Goal: Task Accomplishment & Management: Use online tool/utility

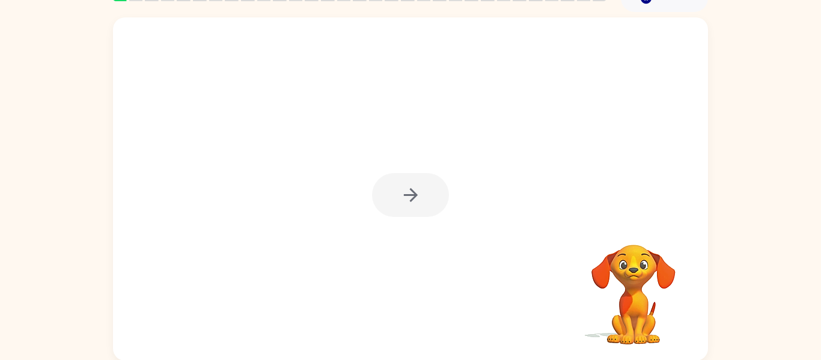
scroll to position [63, 0]
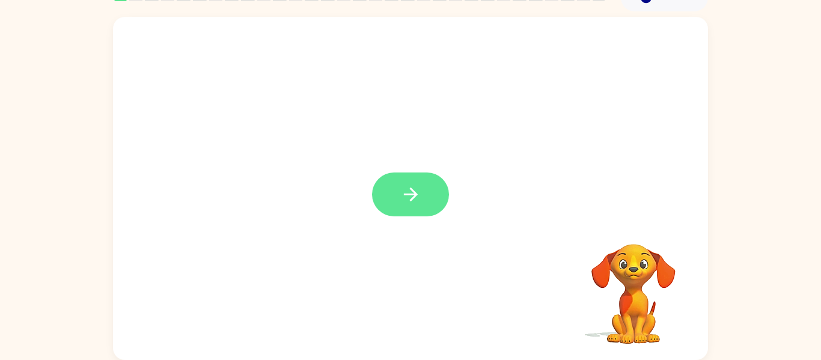
click at [397, 183] on button "button" at bounding box center [410, 195] width 77 height 44
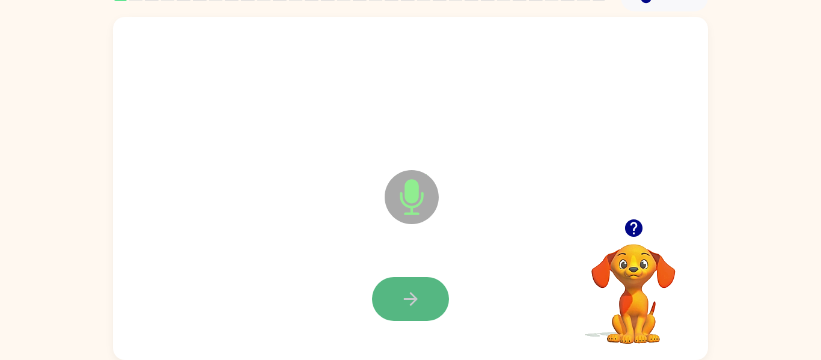
click at [401, 295] on icon "button" at bounding box center [410, 299] width 21 height 21
click at [392, 294] on button "button" at bounding box center [410, 299] width 77 height 44
click at [426, 299] on button "button" at bounding box center [410, 299] width 77 height 44
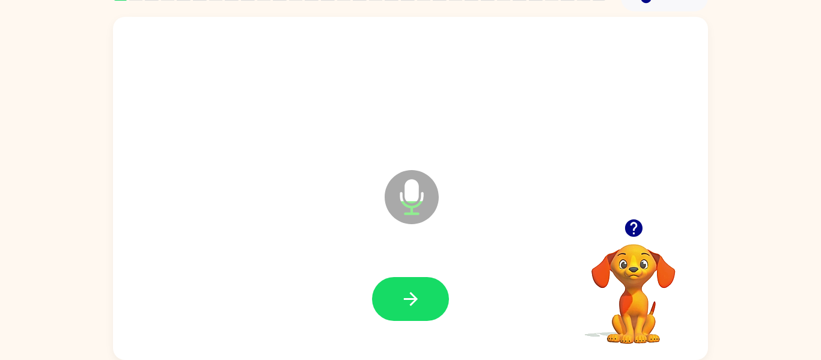
click at [426, 299] on button "button" at bounding box center [410, 299] width 77 height 44
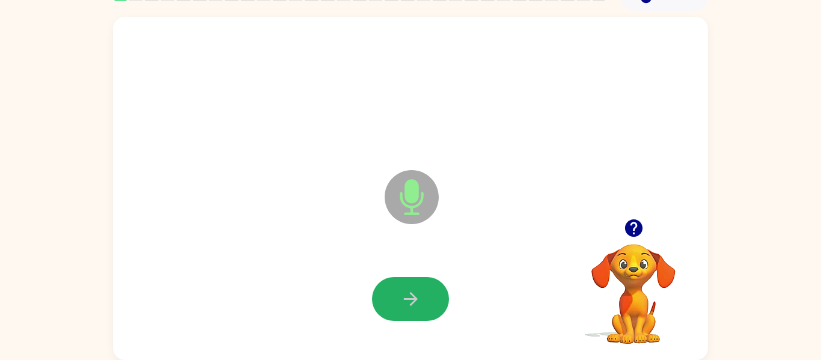
click at [426, 299] on button "button" at bounding box center [410, 299] width 77 height 44
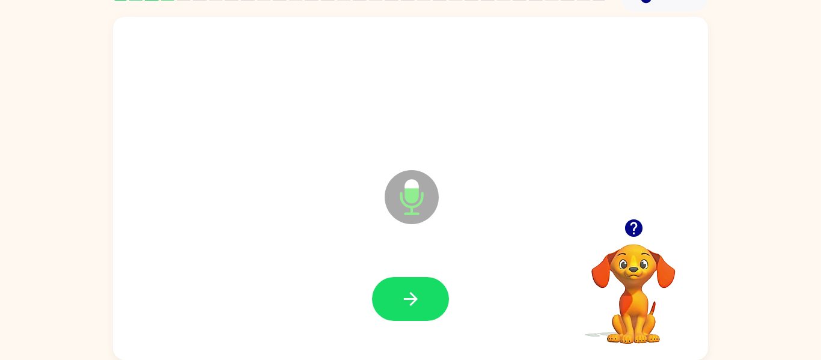
click at [426, 299] on button "button" at bounding box center [410, 299] width 77 height 44
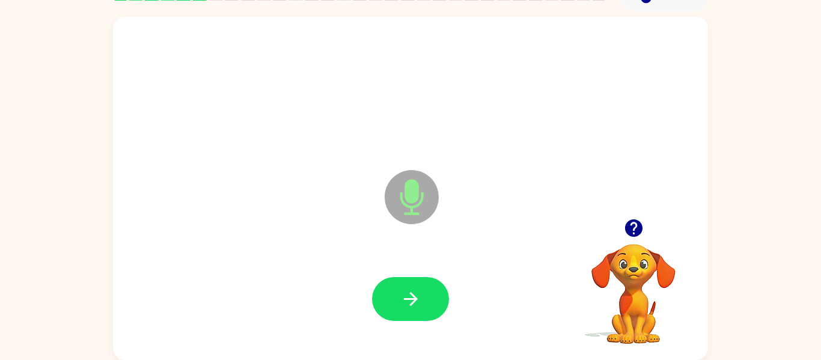
click at [426, 299] on button "button" at bounding box center [410, 299] width 77 height 44
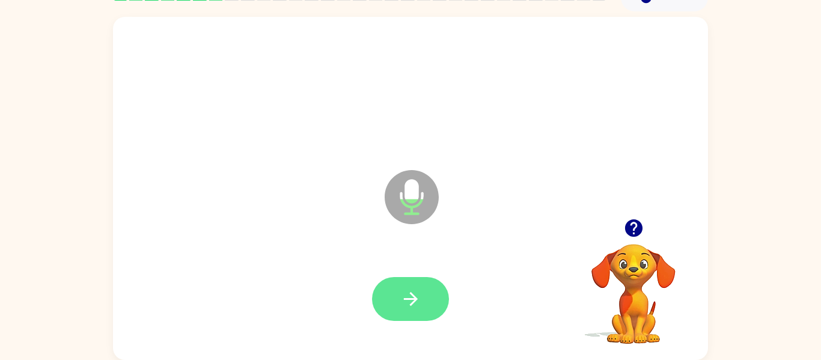
click at [421, 298] on button "button" at bounding box center [410, 299] width 77 height 44
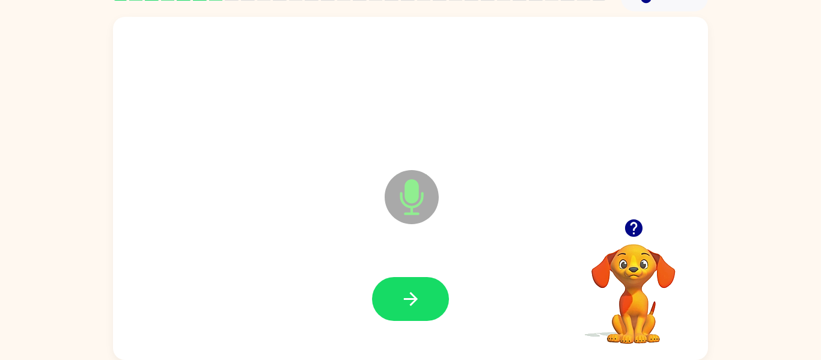
click at [421, 298] on button "button" at bounding box center [410, 299] width 77 height 44
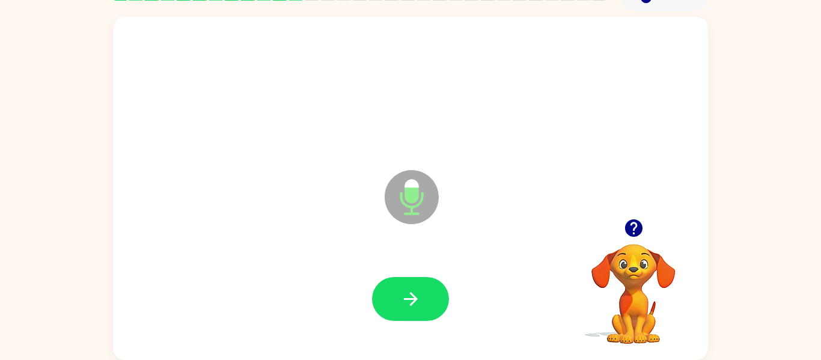
click at [421, 298] on button "button" at bounding box center [410, 299] width 77 height 44
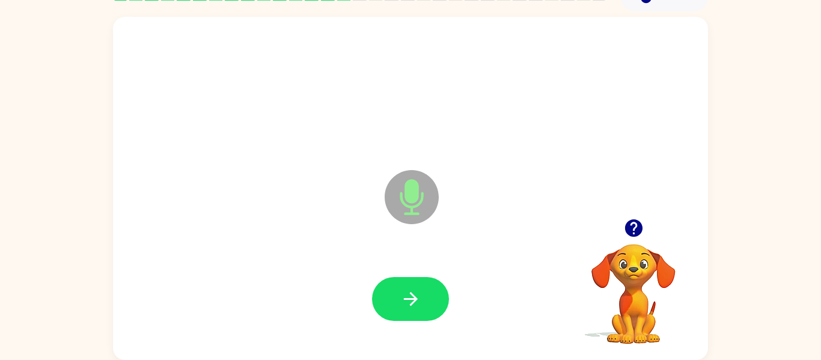
click at [421, 298] on button "button" at bounding box center [410, 299] width 77 height 44
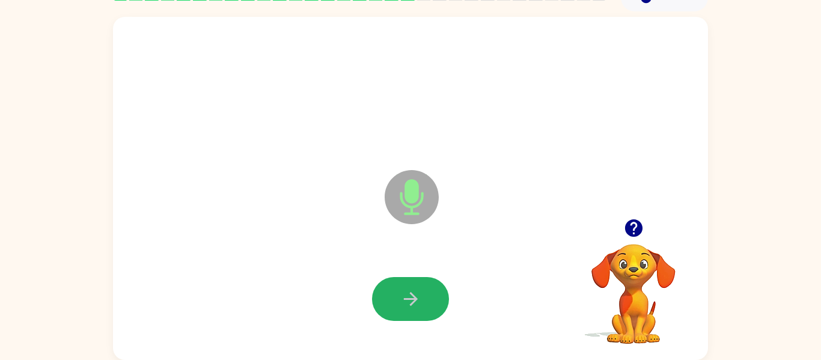
click at [421, 298] on button "button" at bounding box center [410, 299] width 77 height 44
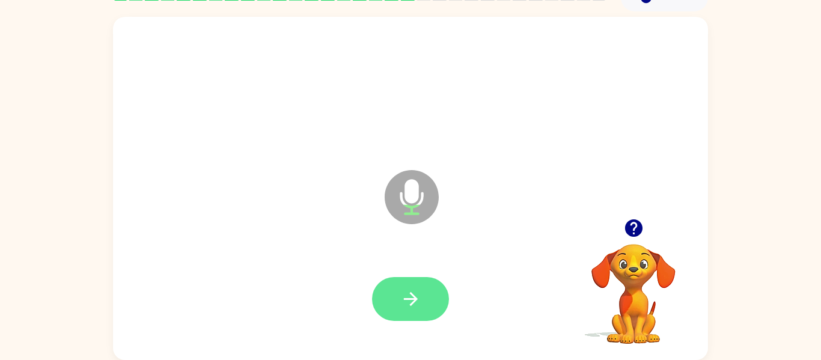
click at [400, 287] on button "button" at bounding box center [410, 299] width 77 height 44
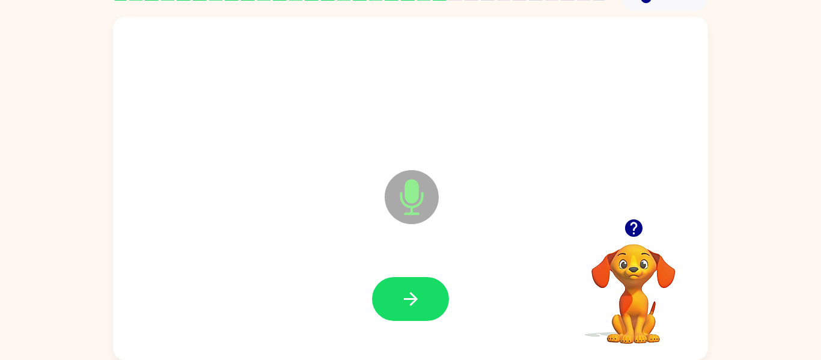
click at [400, 287] on button "button" at bounding box center [410, 299] width 77 height 44
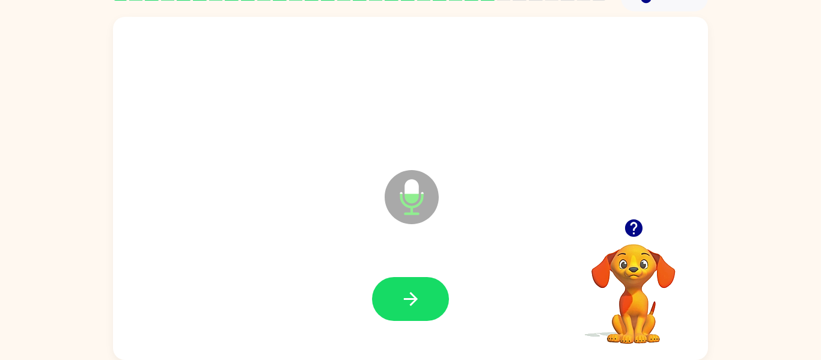
click at [400, 287] on button "button" at bounding box center [410, 299] width 77 height 44
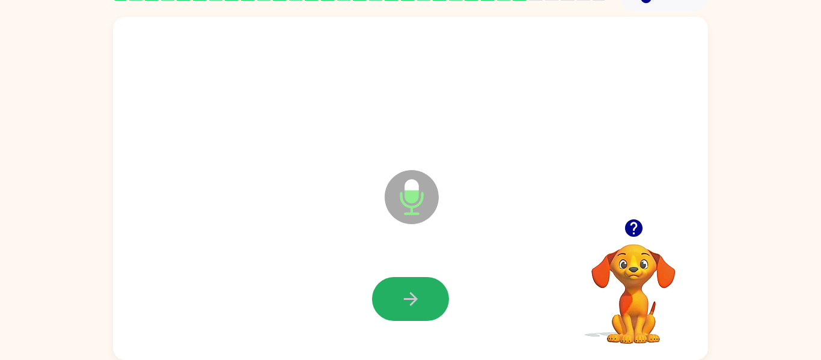
click at [400, 287] on button "button" at bounding box center [410, 299] width 77 height 44
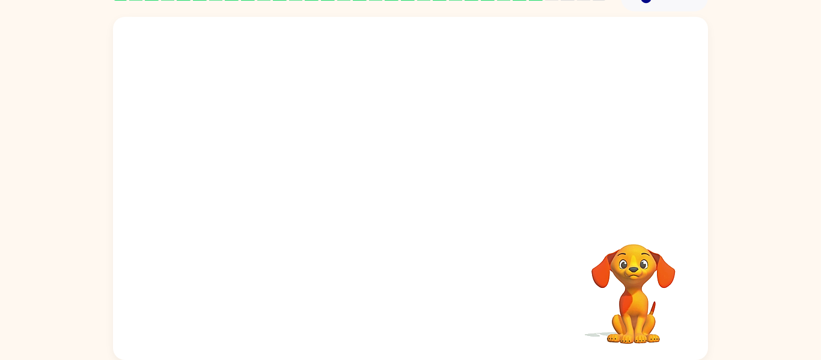
click at [400, 287] on div at bounding box center [410, 299] width 571 height 99
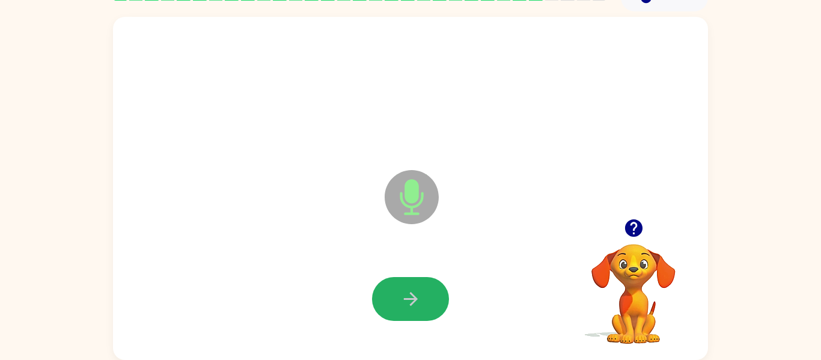
click at [400, 287] on button "button" at bounding box center [410, 299] width 77 height 44
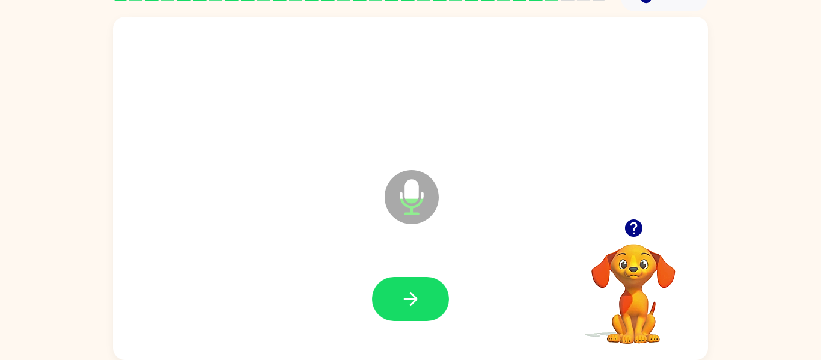
click at [384, 278] on div at bounding box center [410, 299] width 77 height 44
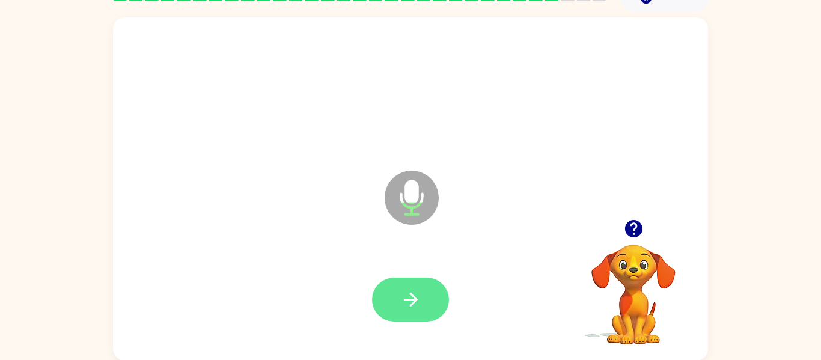
click at [387, 289] on button "button" at bounding box center [410, 300] width 77 height 44
click at [411, 297] on icon "button" at bounding box center [410, 299] width 21 height 21
click at [418, 297] on icon "button" at bounding box center [410, 299] width 21 height 21
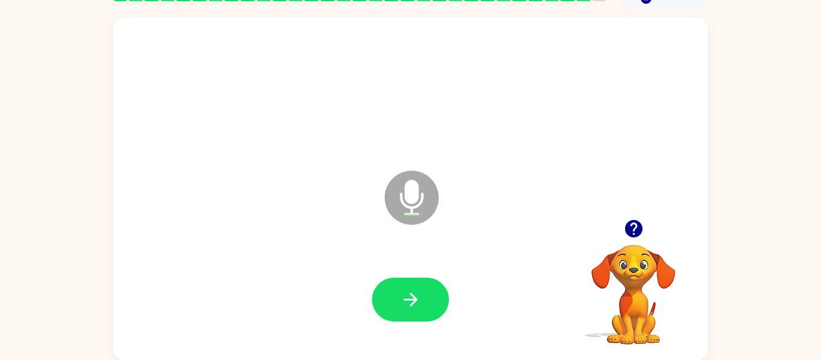
click at [418, 297] on icon "button" at bounding box center [410, 299] width 21 height 21
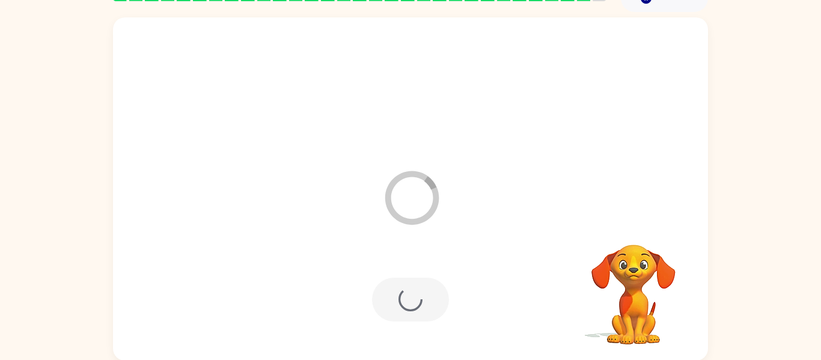
scroll to position [41, 0]
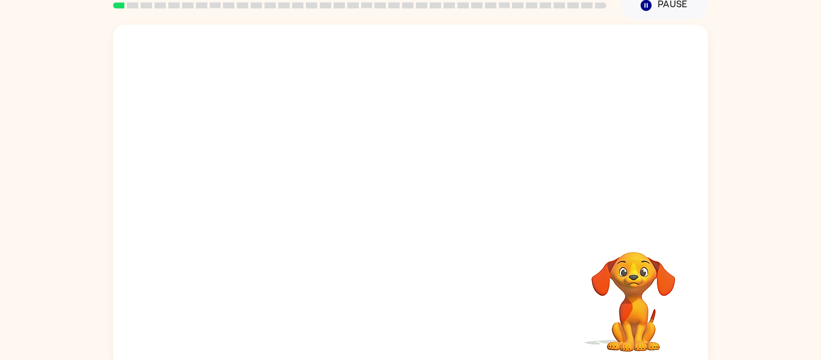
scroll to position [54, 0]
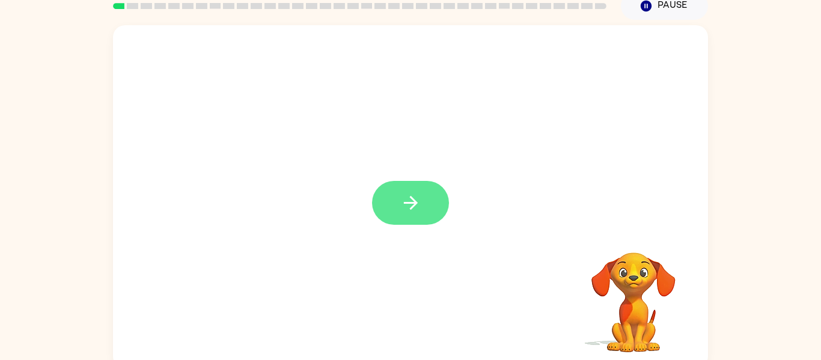
click at [405, 215] on button "button" at bounding box center [410, 203] width 77 height 44
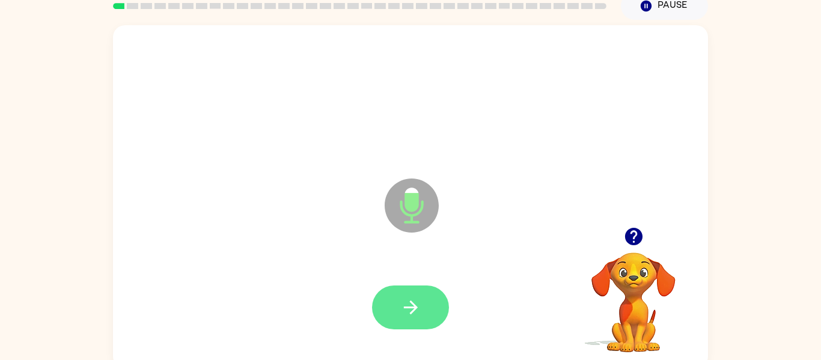
click at [412, 301] on icon "button" at bounding box center [410, 307] width 21 height 21
click at [385, 313] on button "button" at bounding box center [410, 308] width 77 height 44
click at [393, 301] on button "button" at bounding box center [410, 308] width 77 height 44
click at [408, 287] on button "button" at bounding box center [410, 308] width 77 height 44
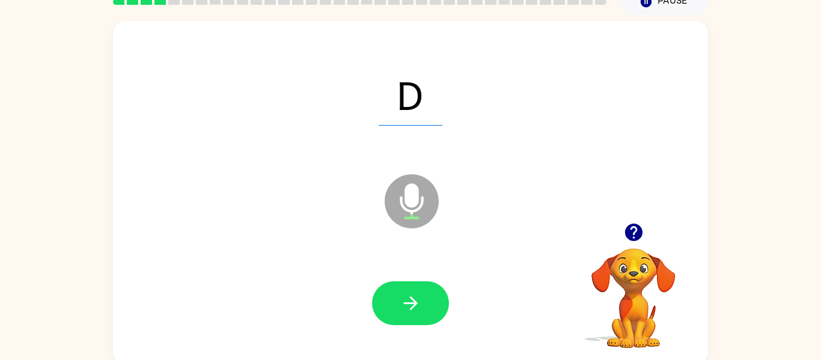
scroll to position [59, 0]
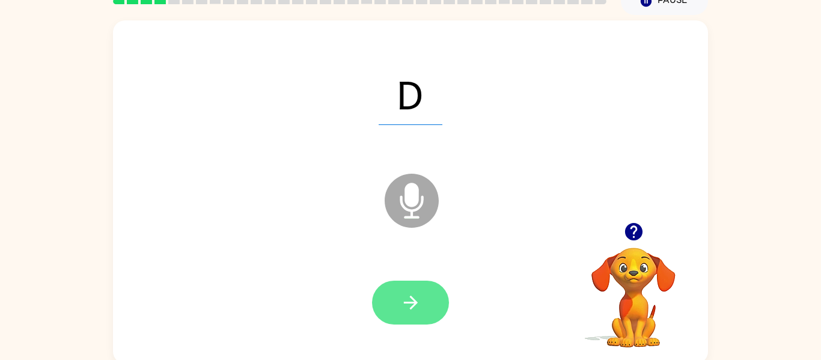
click at [394, 309] on button "button" at bounding box center [410, 303] width 77 height 44
click at [408, 295] on icon "button" at bounding box center [410, 302] width 21 height 21
click at [400, 299] on icon "button" at bounding box center [410, 302] width 21 height 21
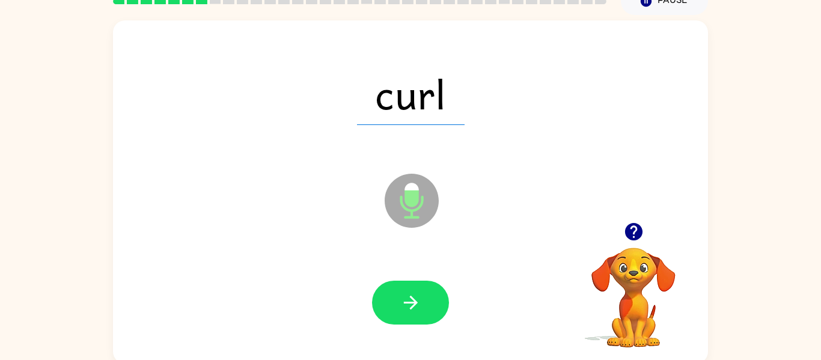
click at [763, 191] on div "curl Microphone The Microphone is here when it is your turn to talk Your browse…" at bounding box center [410, 189] width 821 height 349
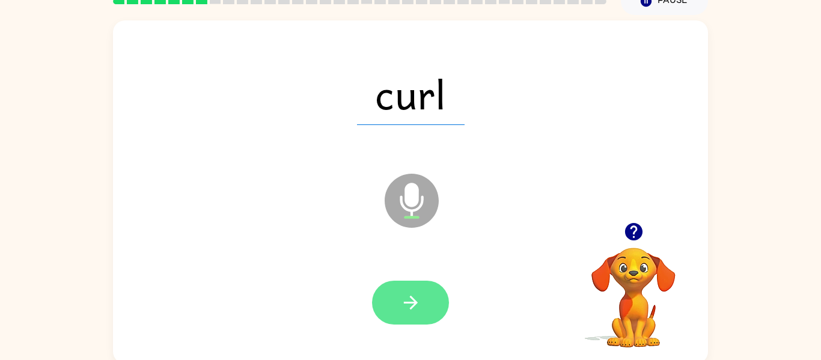
click at [403, 304] on icon "button" at bounding box center [410, 302] width 21 height 21
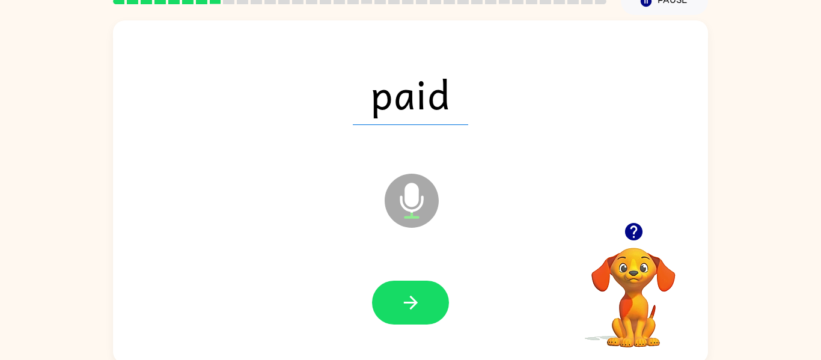
click at [403, 304] on icon "button" at bounding box center [410, 302] width 21 height 21
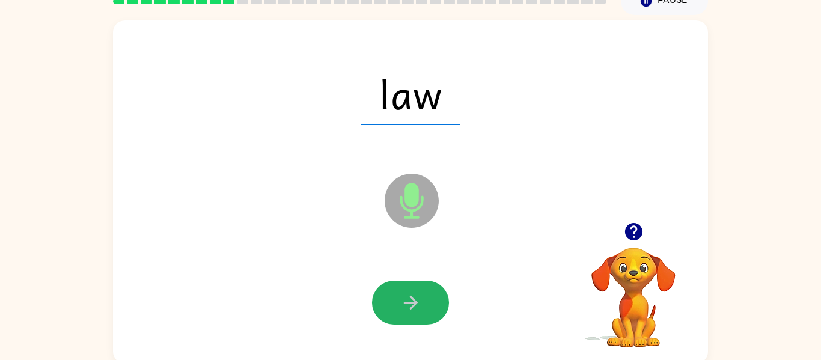
click at [403, 304] on icon "button" at bounding box center [410, 302] width 21 height 21
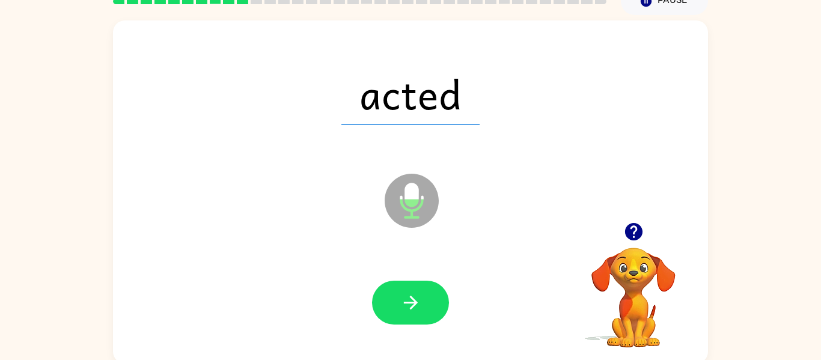
click at [403, 304] on icon "button" at bounding box center [410, 302] width 21 height 21
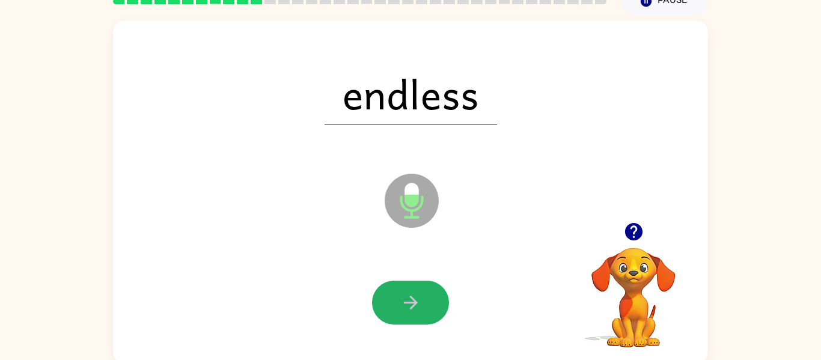
click at [403, 304] on icon "button" at bounding box center [410, 302] width 21 height 21
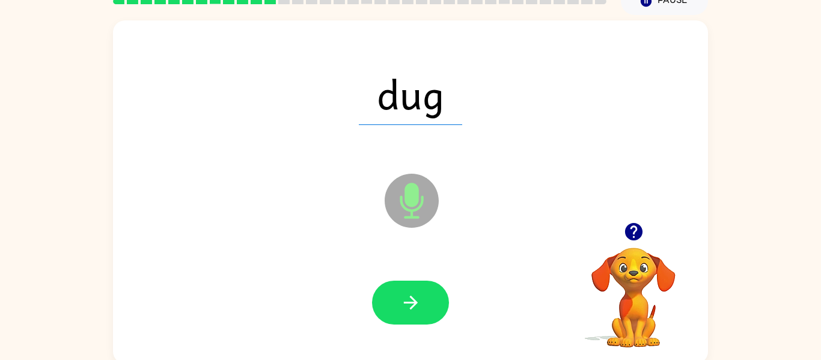
click at [403, 304] on icon "button" at bounding box center [410, 302] width 21 height 21
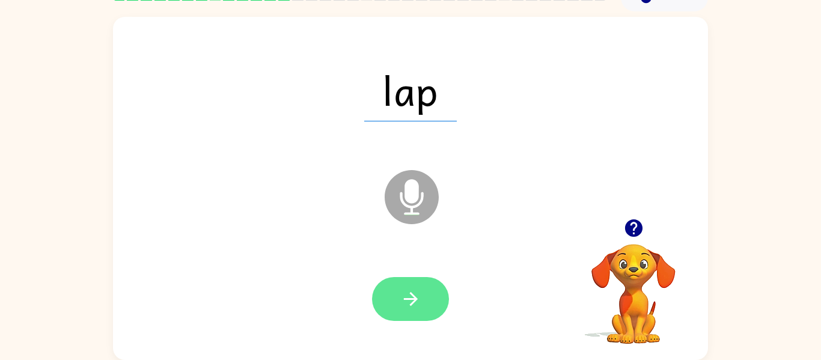
click at [407, 313] on button "button" at bounding box center [410, 299] width 77 height 44
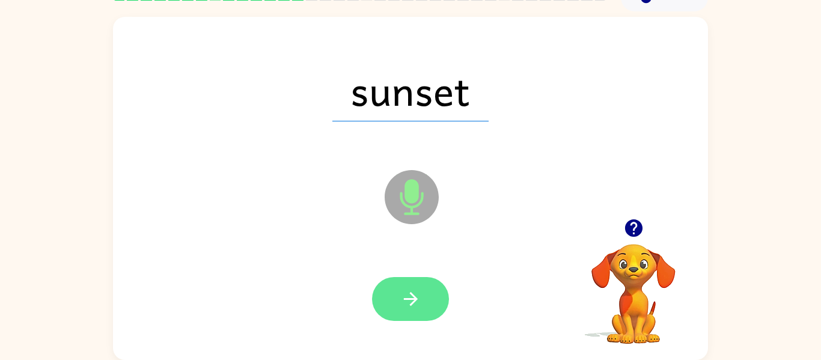
click at [420, 299] on icon "button" at bounding box center [410, 299] width 21 height 21
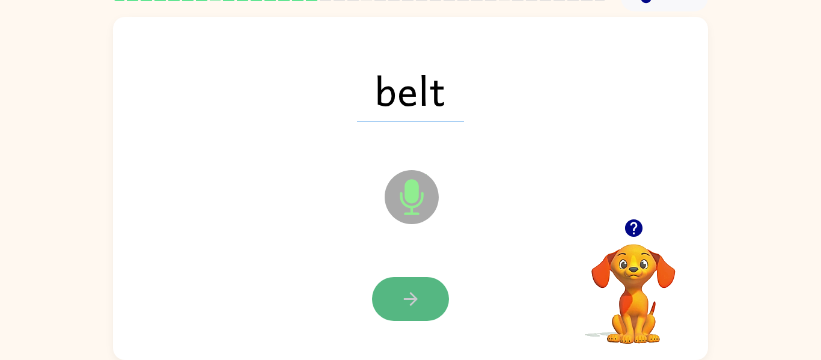
click at [407, 293] on icon "button" at bounding box center [410, 299] width 21 height 21
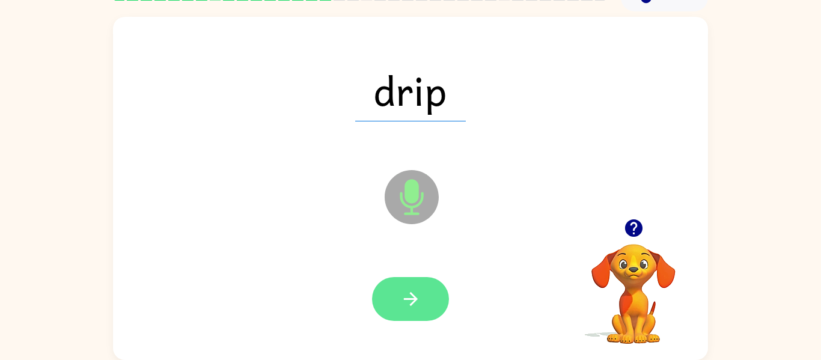
click at [416, 301] on icon "button" at bounding box center [410, 299] width 21 height 21
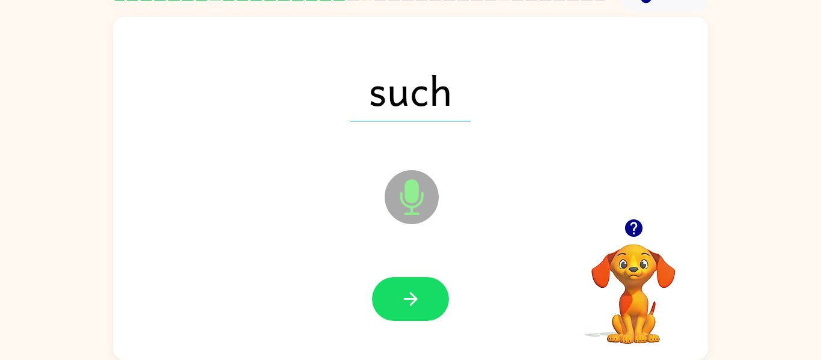
click at [411, 311] on button "button" at bounding box center [410, 299] width 77 height 44
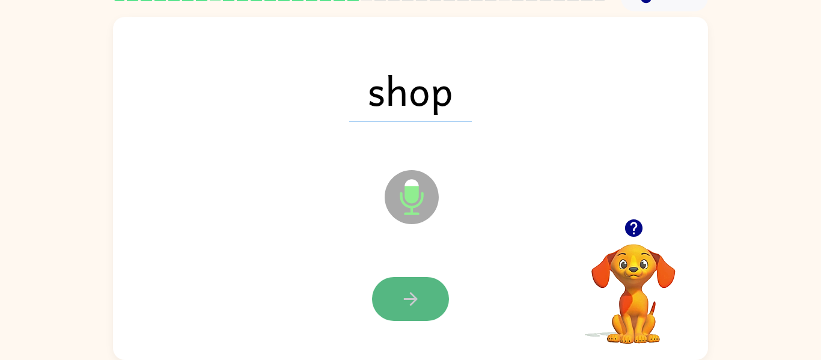
click at [412, 311] on button "button" at bounding box center [410, 299] width 77 height 44
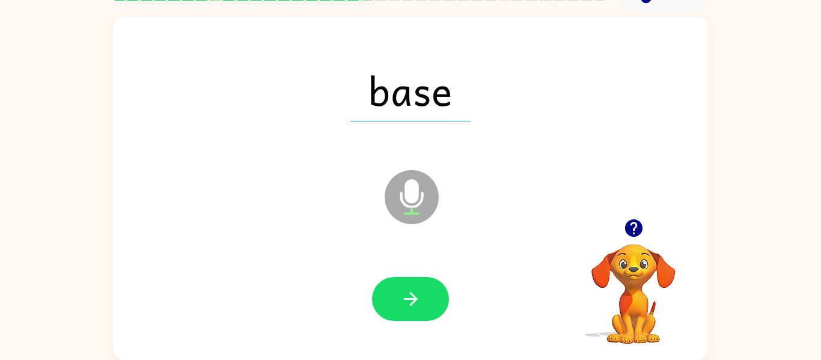
click at [412, 311] on button "button" at bounding box center [410, 299] width 77 height 44
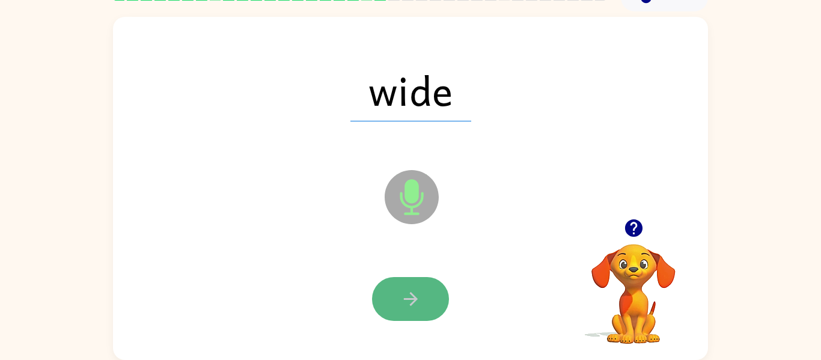
click at [407, 301] on icon "button" at bounding box center [410, 299] width 21 height 21
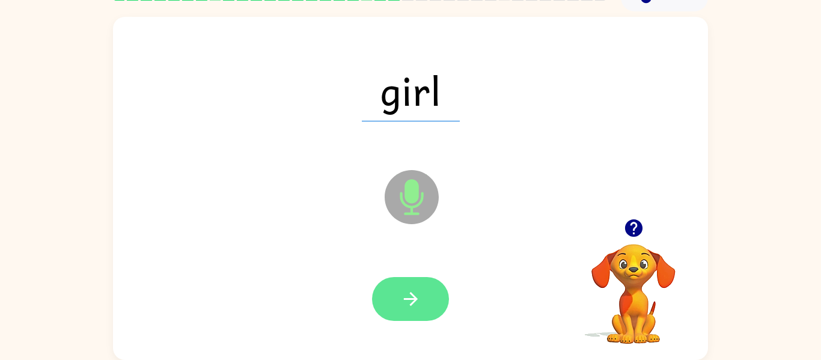
click at [407, 301] on icon "button" at bounding box center [410, 299] width 21 height 21
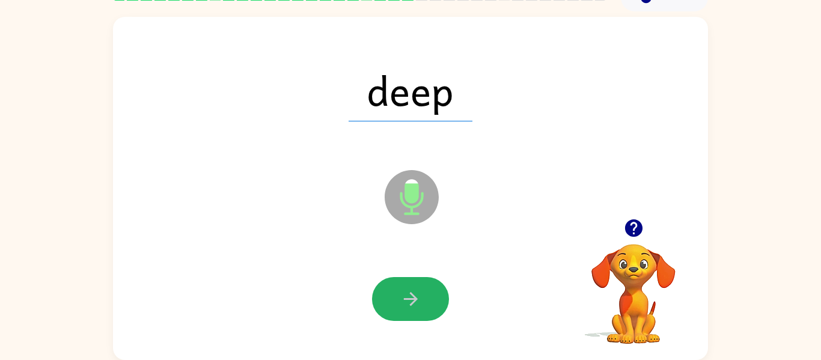
click at [407, 301] on icon "button" at bounding box center [410, 299] width 21 height 21
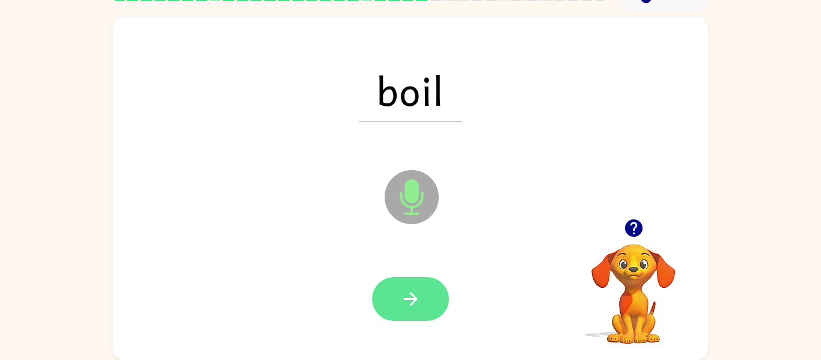
click at [408, 301] on icon "button" at bounding box center [410, 299] width 21 height 21
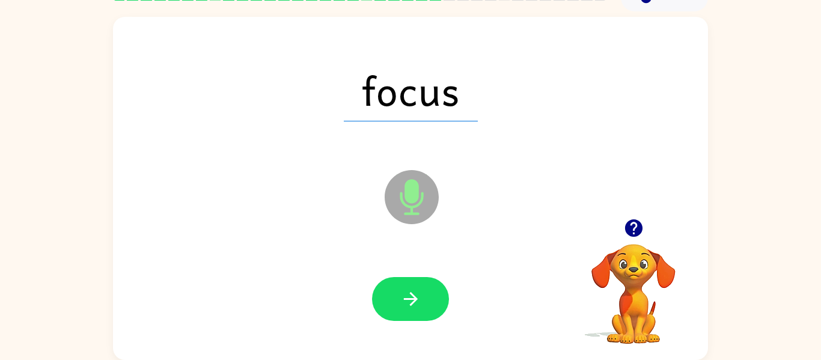
click at [408, 301] on icon "button" at bounding box center [410, 299] width 21 height 21
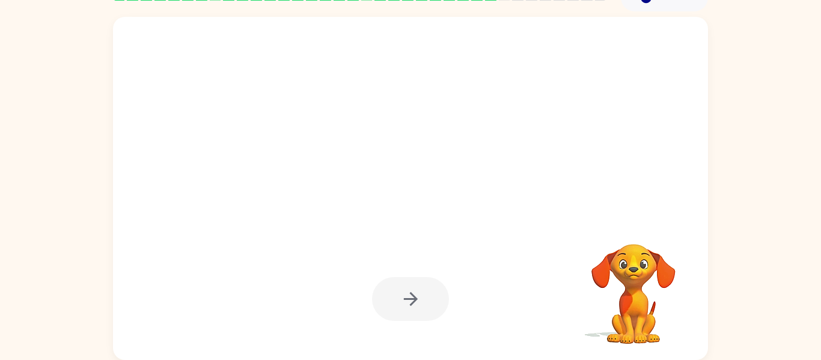
click at [408, 301] on div at bounding box center [410, 299] width 77 height 44
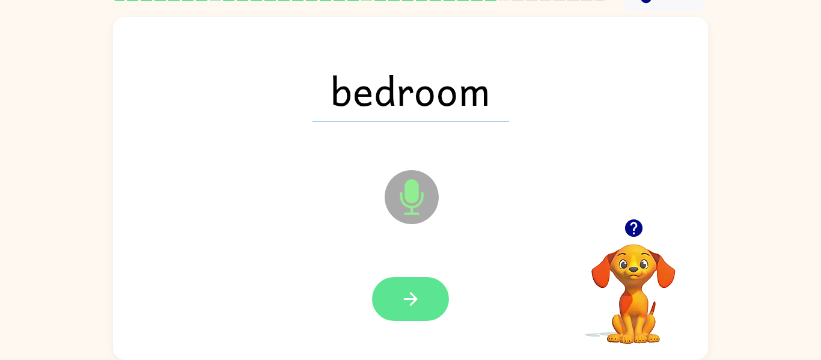
click at [416, 308] on icon "button" at bounding box center [410, 299] width 21 height 21
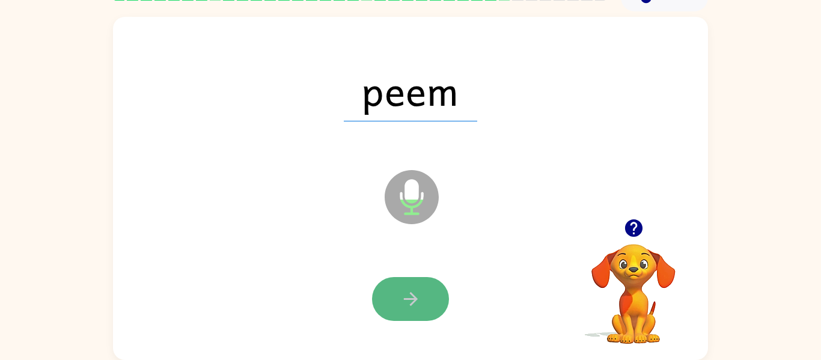
click at [400, 296] on icon "button" at bounding box center [410, 299] width 21 height 21
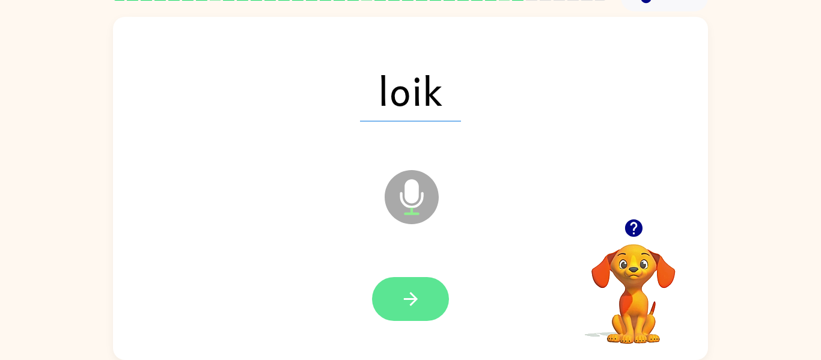
click at [400, 298] on icon "button" at bounding box center [410, 299] width 21 height 21
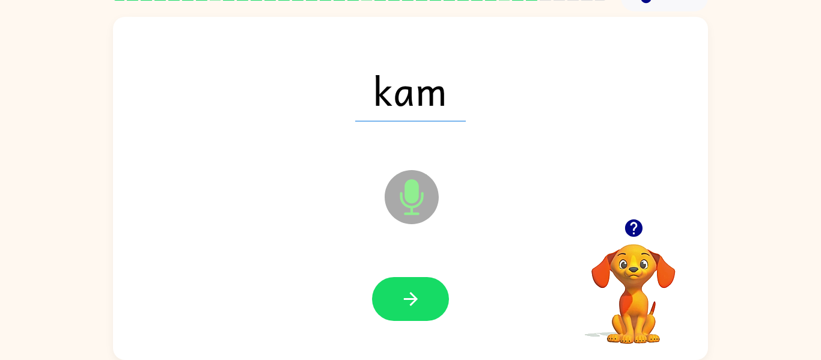
click at [400, 298] on icon "button" at bounding box center [410, 299] width 21 height 21
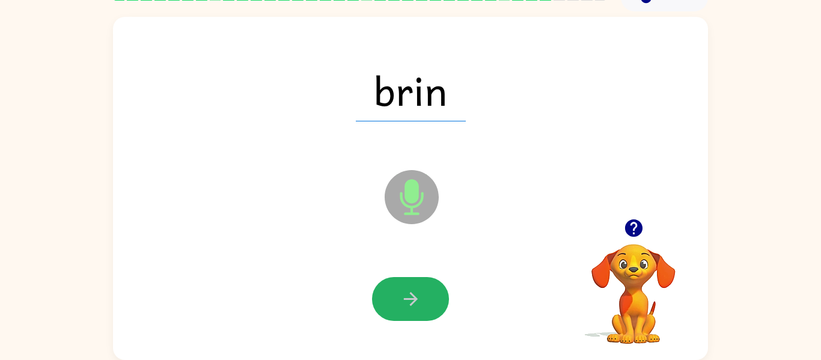
click at [400, 298] on icon "button" at bounding box center [410, 299] width 21 height 21
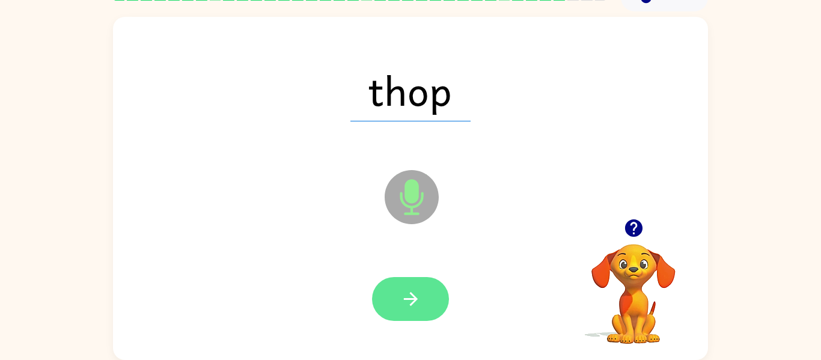
click at [400, 305] on icon "button" at bounding box center [410, 299] width 21 height 21
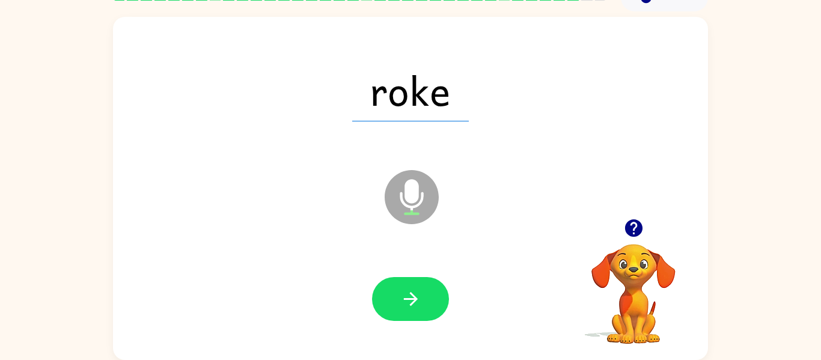
click at [400, 305] on icon "button" at bounding box center [410, 299] width 21 height 21
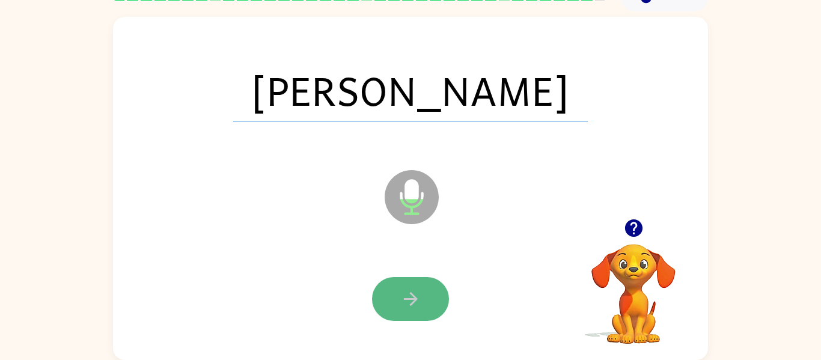
click at [399, 310] on button "button" at bounding box center [410, 299] width 77 height 44
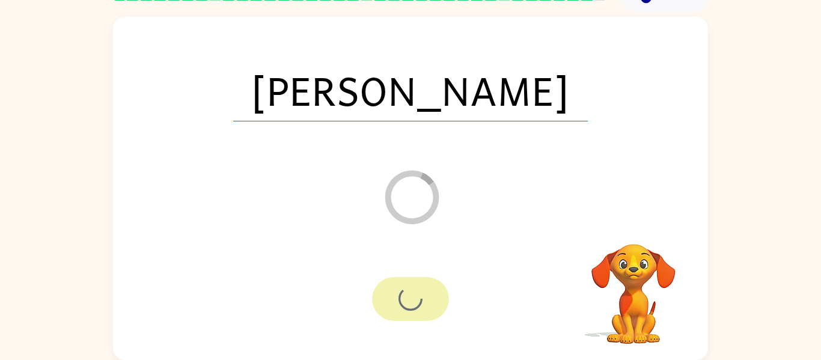
scroll to position [41, 0]
